Goal: Transaction & Acquisition: Purchase product/service

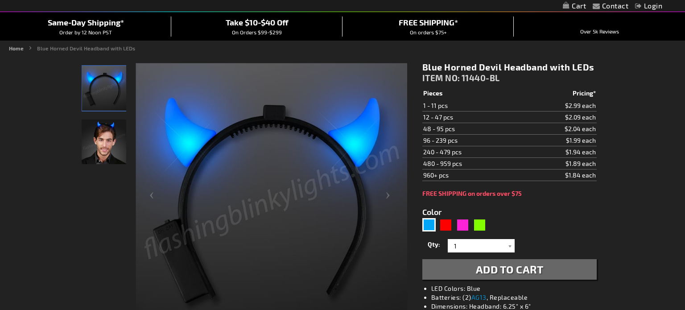
scroll to position [80, 0]
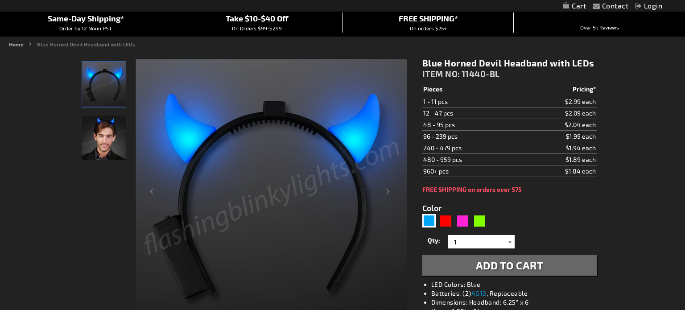
click at [508, 242] on div at bounding box center [510, 241] width 9 height 13
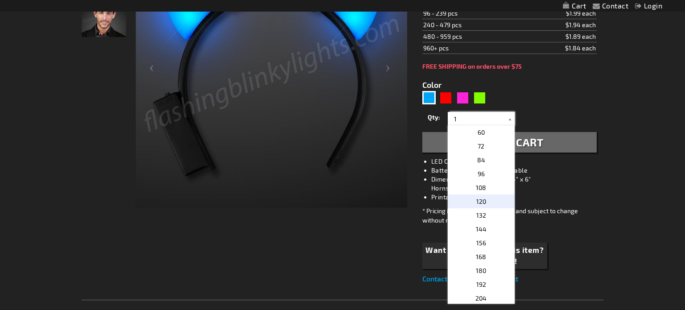
scroll to position [203, 0]
click at [480, 196] on p "108" at bounding box center [481, 192] width 67 height 14
type input "108"
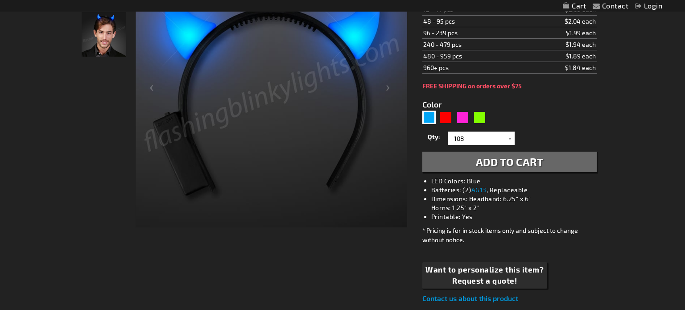
scroll to position [162, 0]
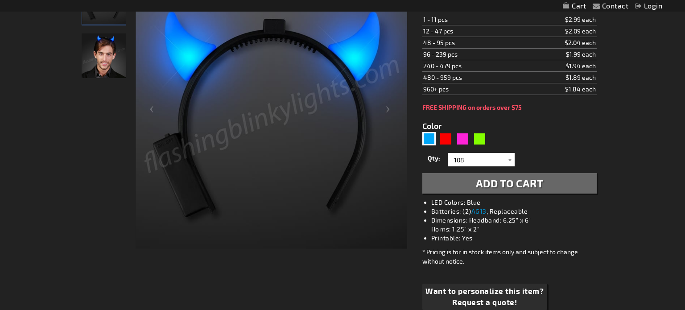
click at [524, 183] on span "Add to Cart" at bounding box center [510, 183] width 68 height 13
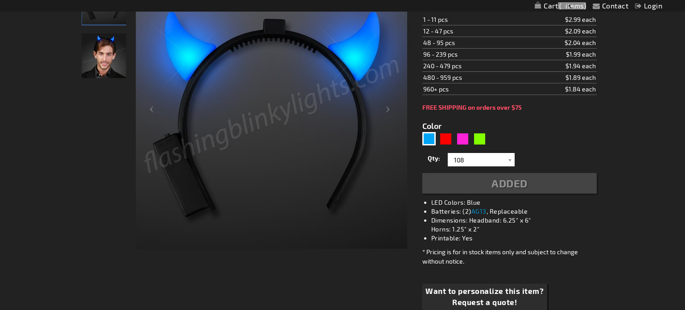
scroll to position [182, 0]
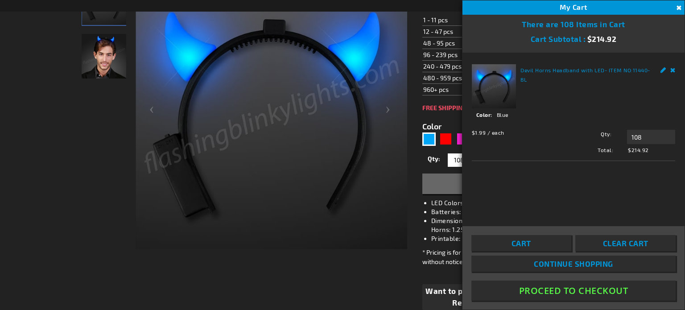
click at [677, 7] on button "Close" at bounding box center [678, 8] width 10 height 10
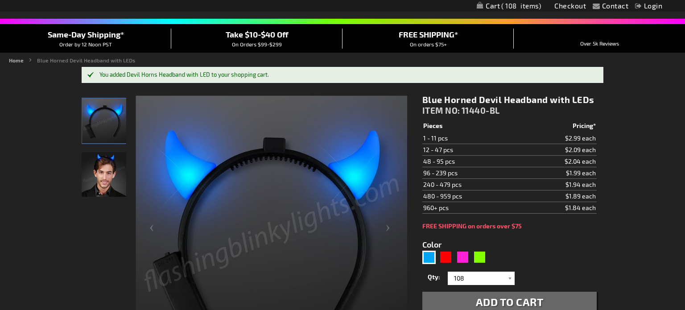
scroll to position [0, 0]
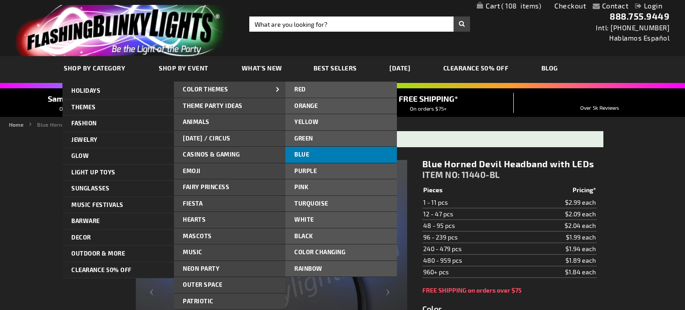
click at [327, 152] on link "Blue" at bounding box center [340, 155] width 111 height 16
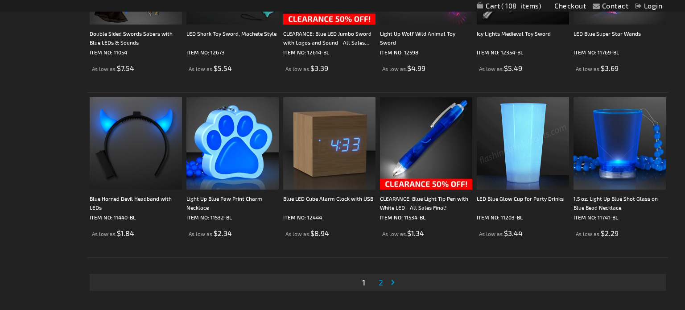
scroll to position [1599, 0]
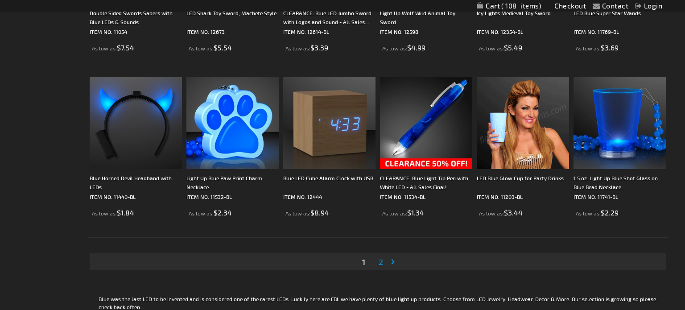
click at [380, 259] on span "2" at bounding box center [381, 262] width 4 height 10
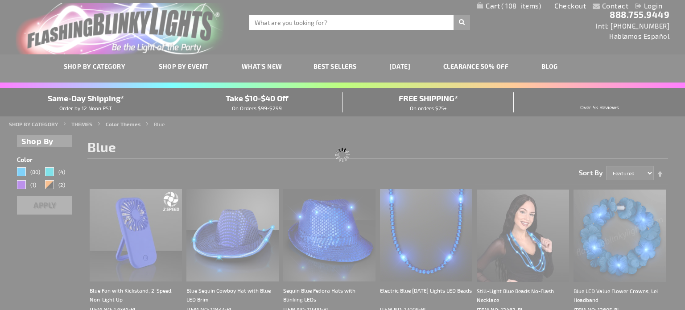
scroll to position [0, 0]
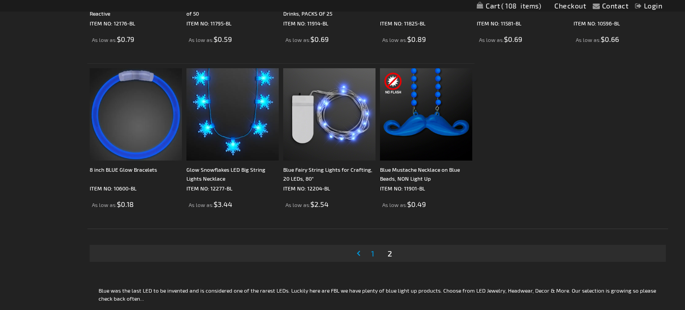
scroll to position [1140, 0]
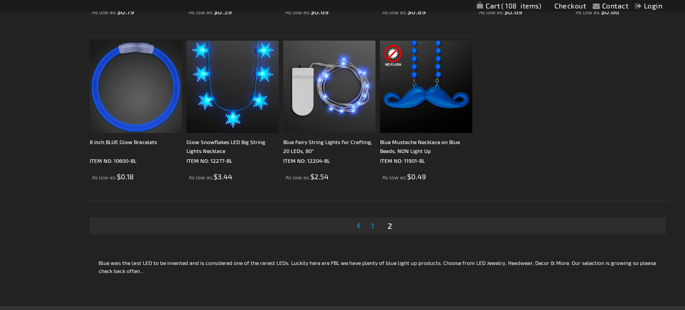
click at [374, 226] on link "Page 1" at bounding box center [372, 225] width 7 height 13
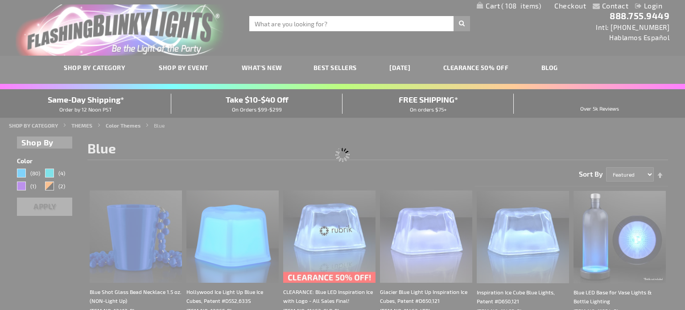
scroll to position [0, 0]
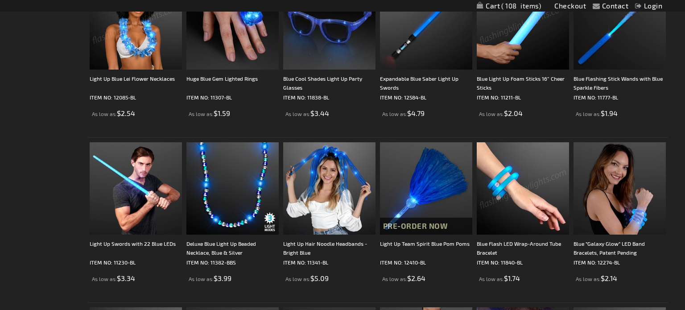
scroll to position [385, 0]
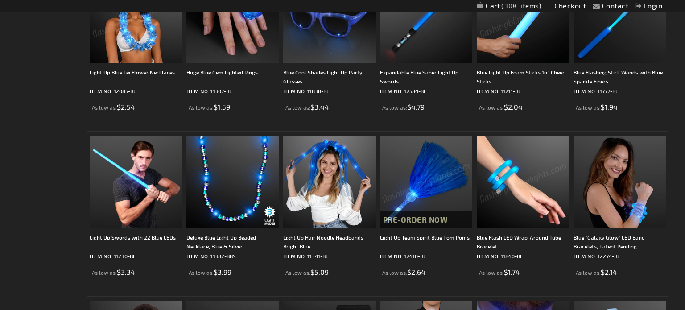
click at [440, 199] on img at bounding box center [426, 182] width 92 height 92
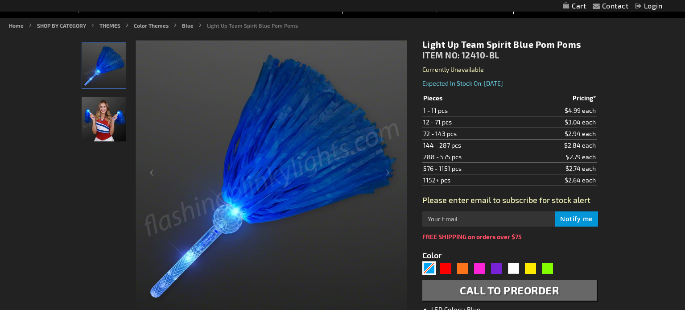
scroll to position [92, 0]
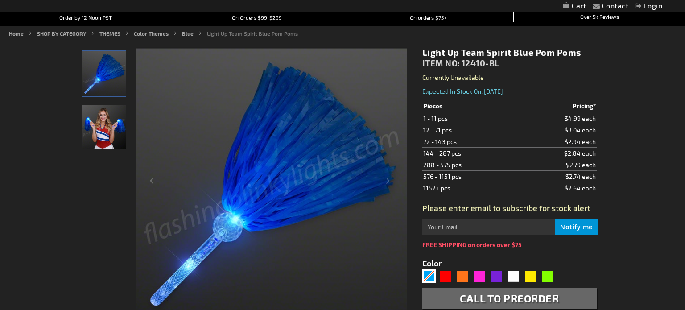
click at [106, 128] on img "Female displaying Blue LED Light Up Pom Poms" at bounding box center [104, 127] width 45 height 45
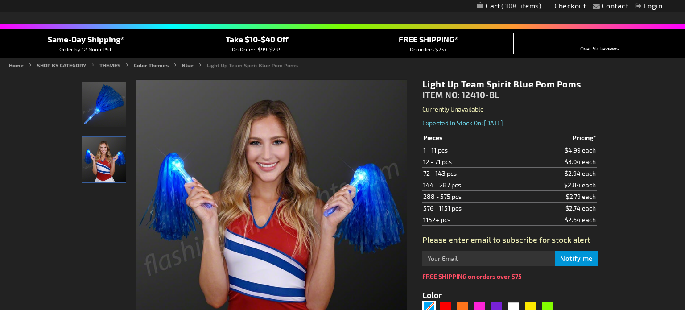
scroll to position [44, 0]
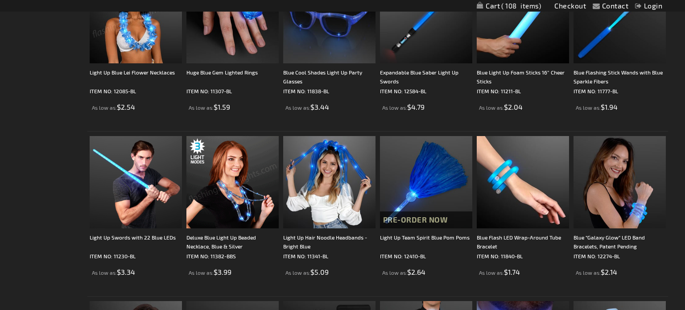
scroll to position [385, 0]
click at [245, 183] on img at bounding box center [232, 182] width 92 height 92
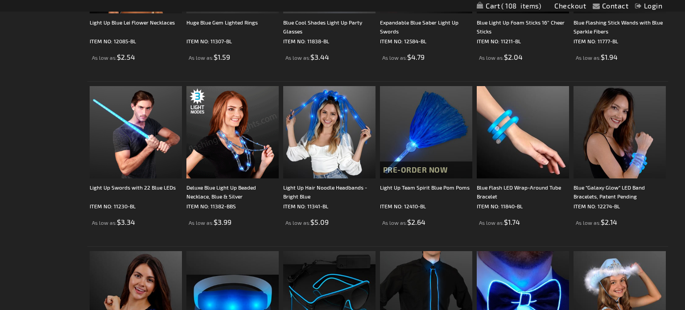
scroll to position [449, 0]
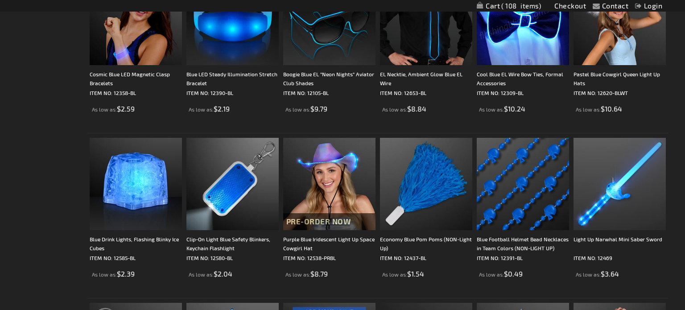
scroll to position [718, 0]
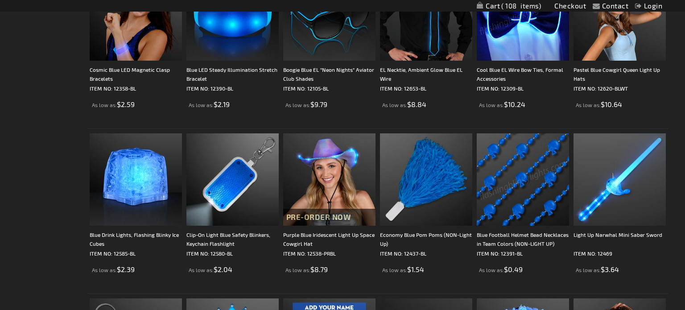
click at [532, 198] on img at bounding box center [523, 179] width 92 height 92
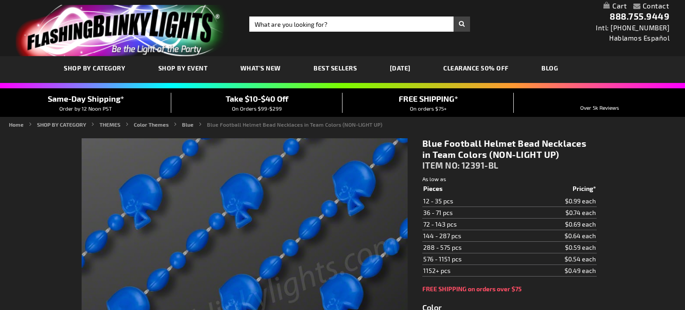
scroll to position [66, 0]
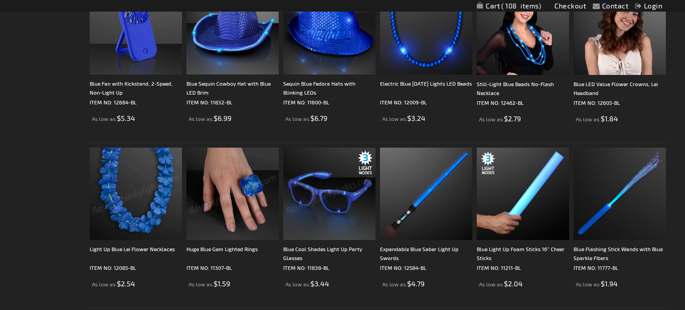
click at [142, 197] on img at bounding box center [136, 194] width 92 height 92
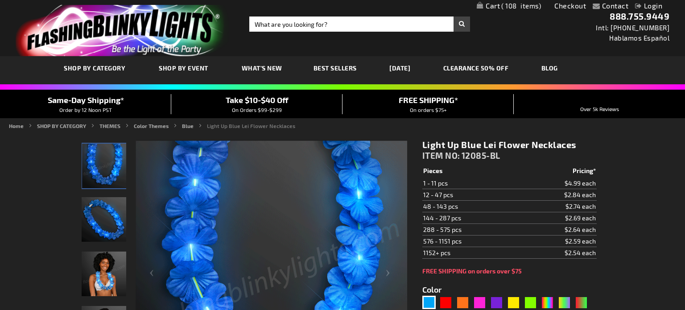
click at [613, 9] on link "Contact" at bounding box center [615, 5] width 27 height 8
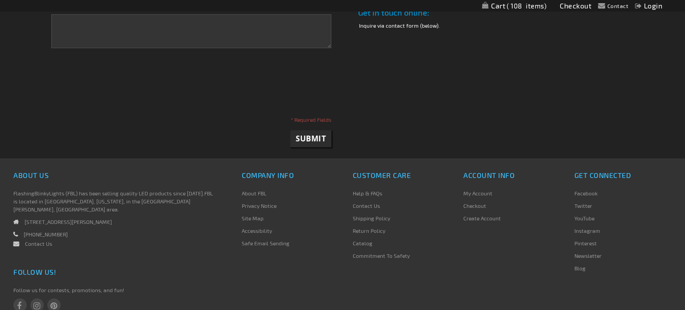
scroll to position [291, 0]
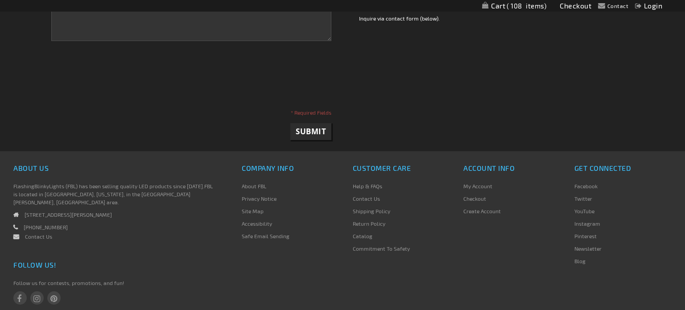
click at [377, 188] on link "Help & FAQs" at bounding box center [367, 186] width 29 height 6
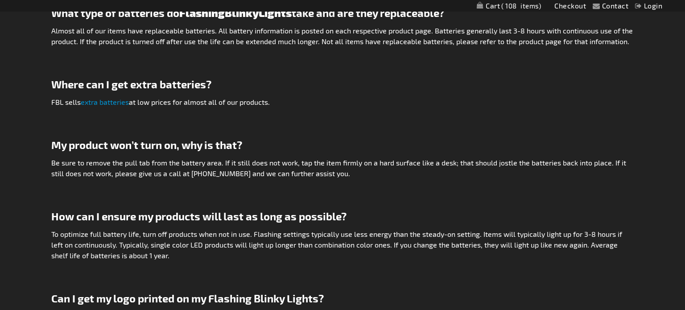
scroll to position [2243, 0]
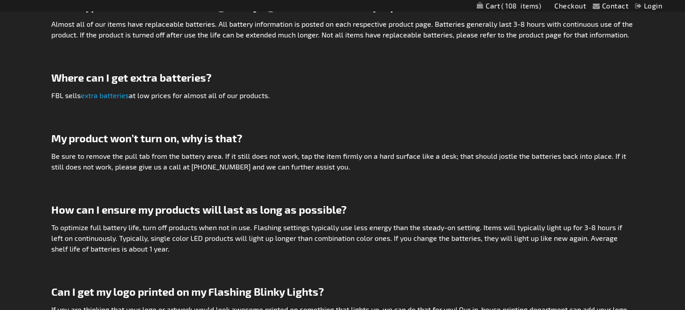
click at [108, 91] on link "extra batteries" at bounding box center [105, 95] width 48 height 8
